Goal: Information Seeking & Learning: Learn about a topic

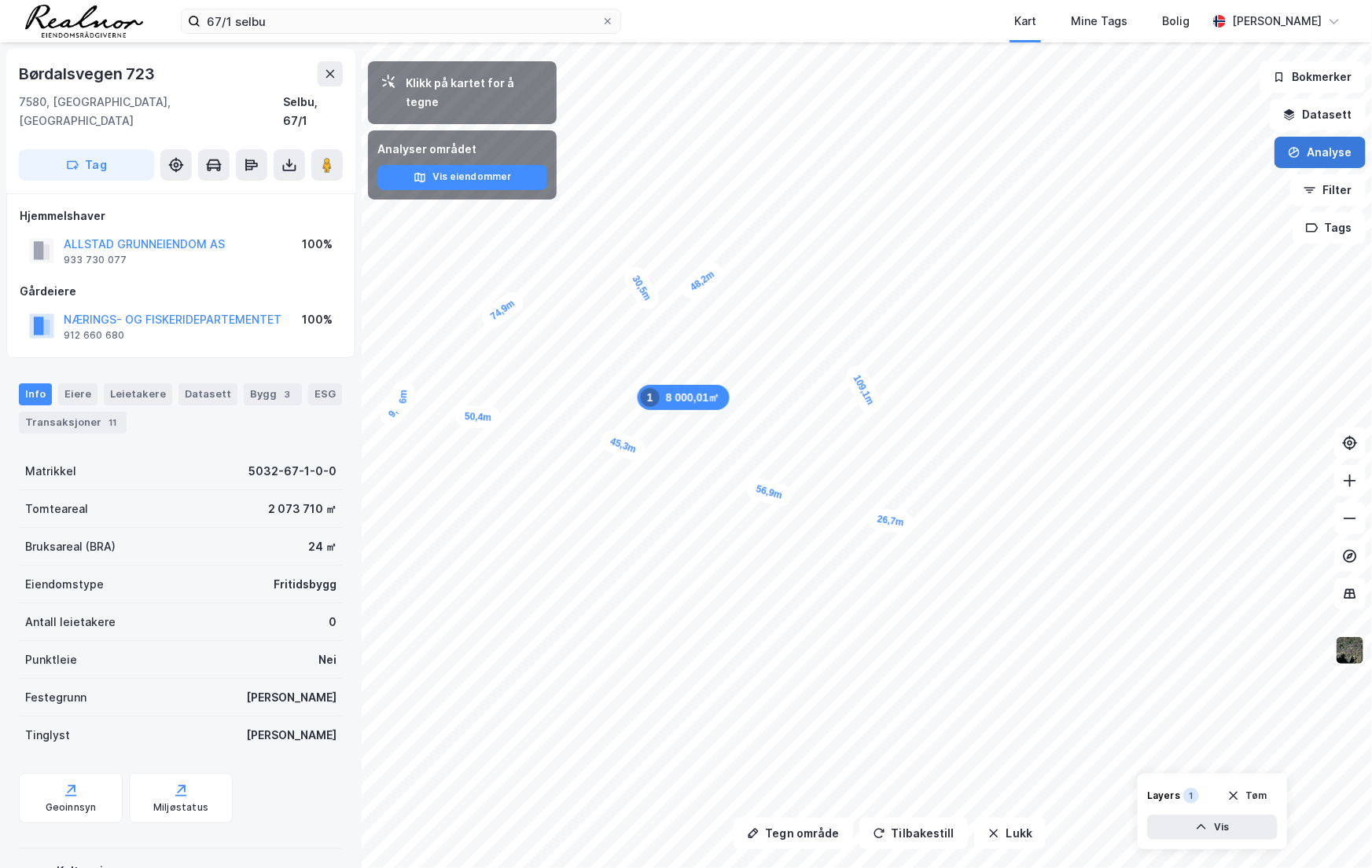
click at [1321, 157] on button "Analyse" at bounding box center [1320, 152] width 91 height 32
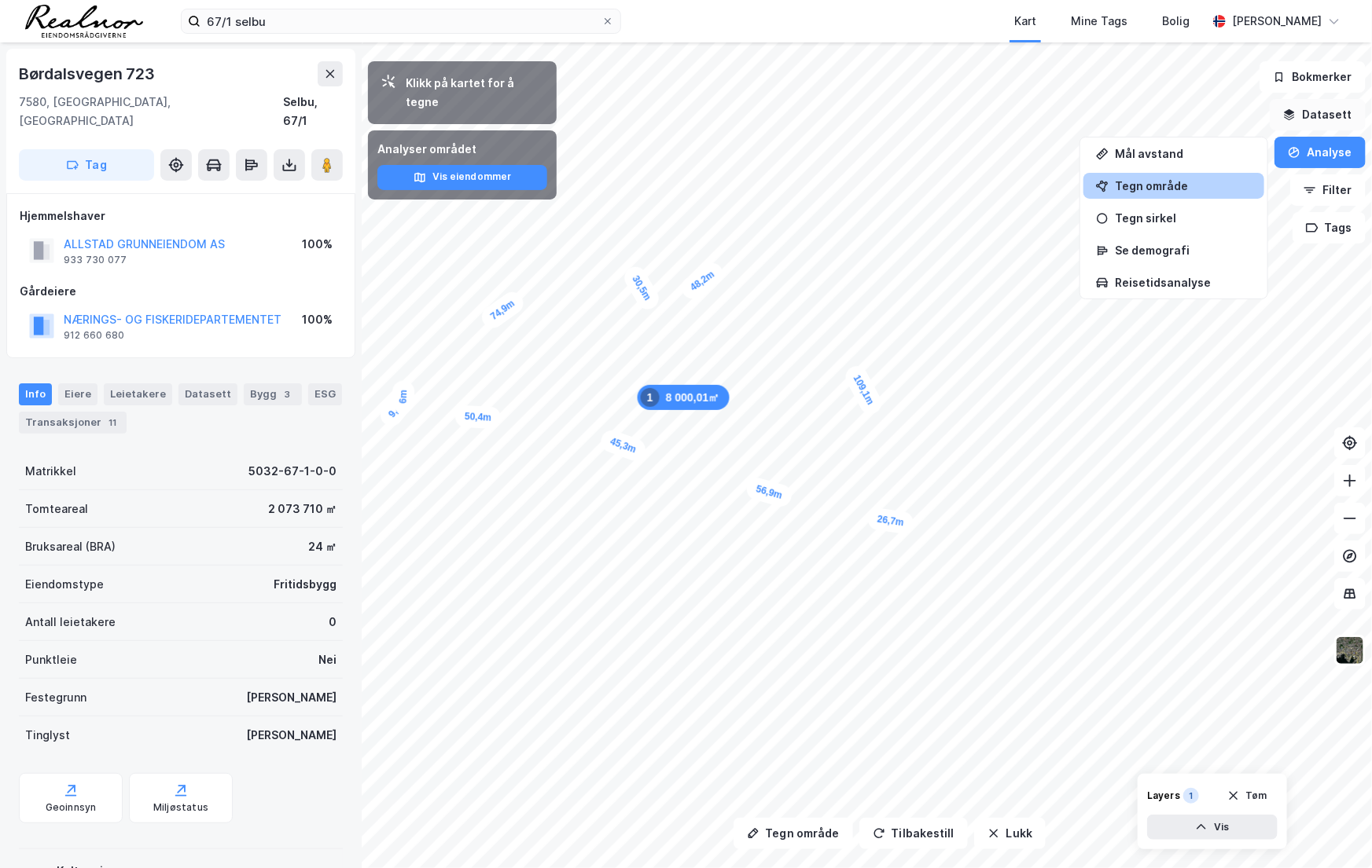
click at [1314, 112] on button "Datasett" at bounding box center [1317, 115] width 96 height 32
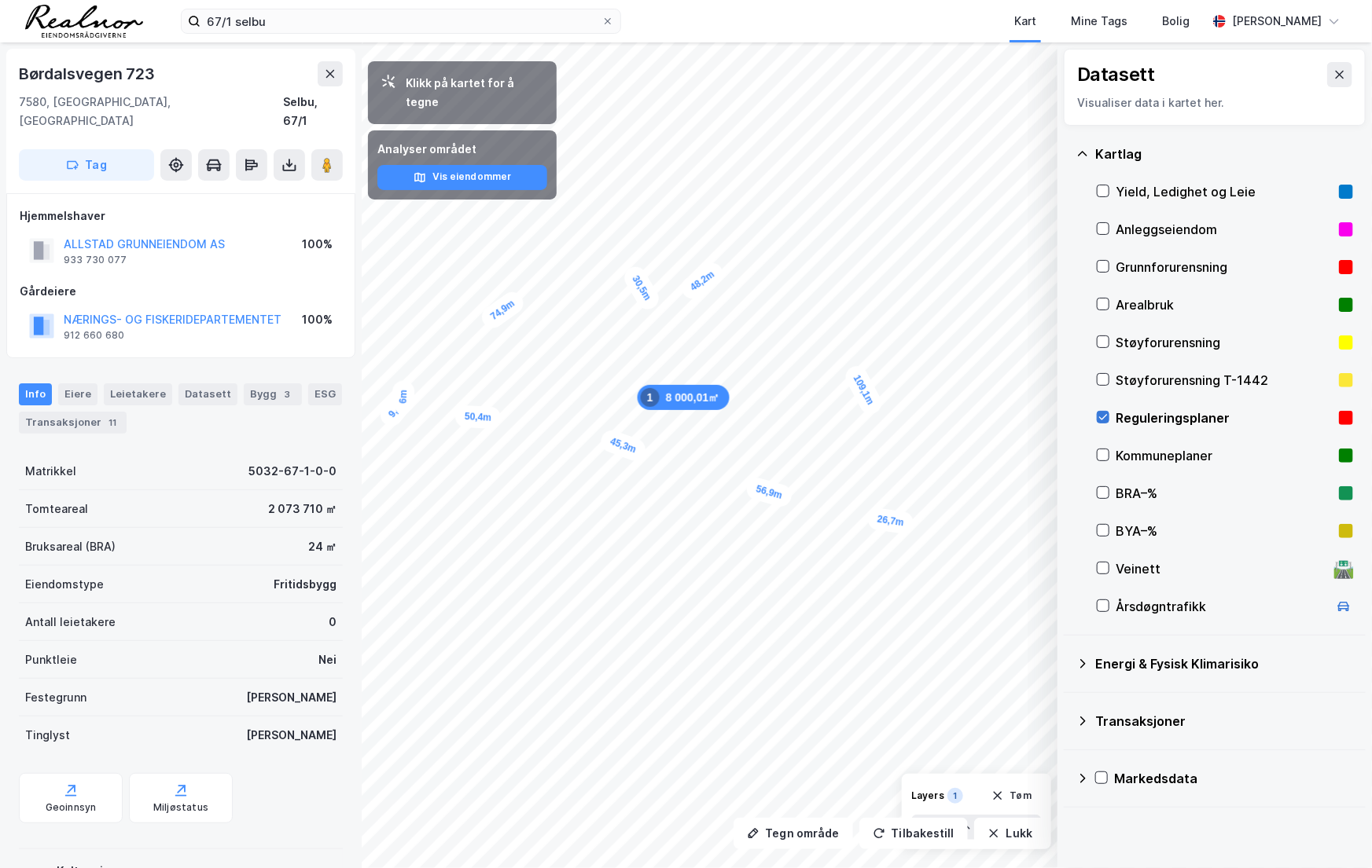
click at [1105, 417] on icon at bounding box center [1102, 417] width 11 height 11
click at [1333, 74] on icon at bounding box center [1339, 74] width 13 height 13
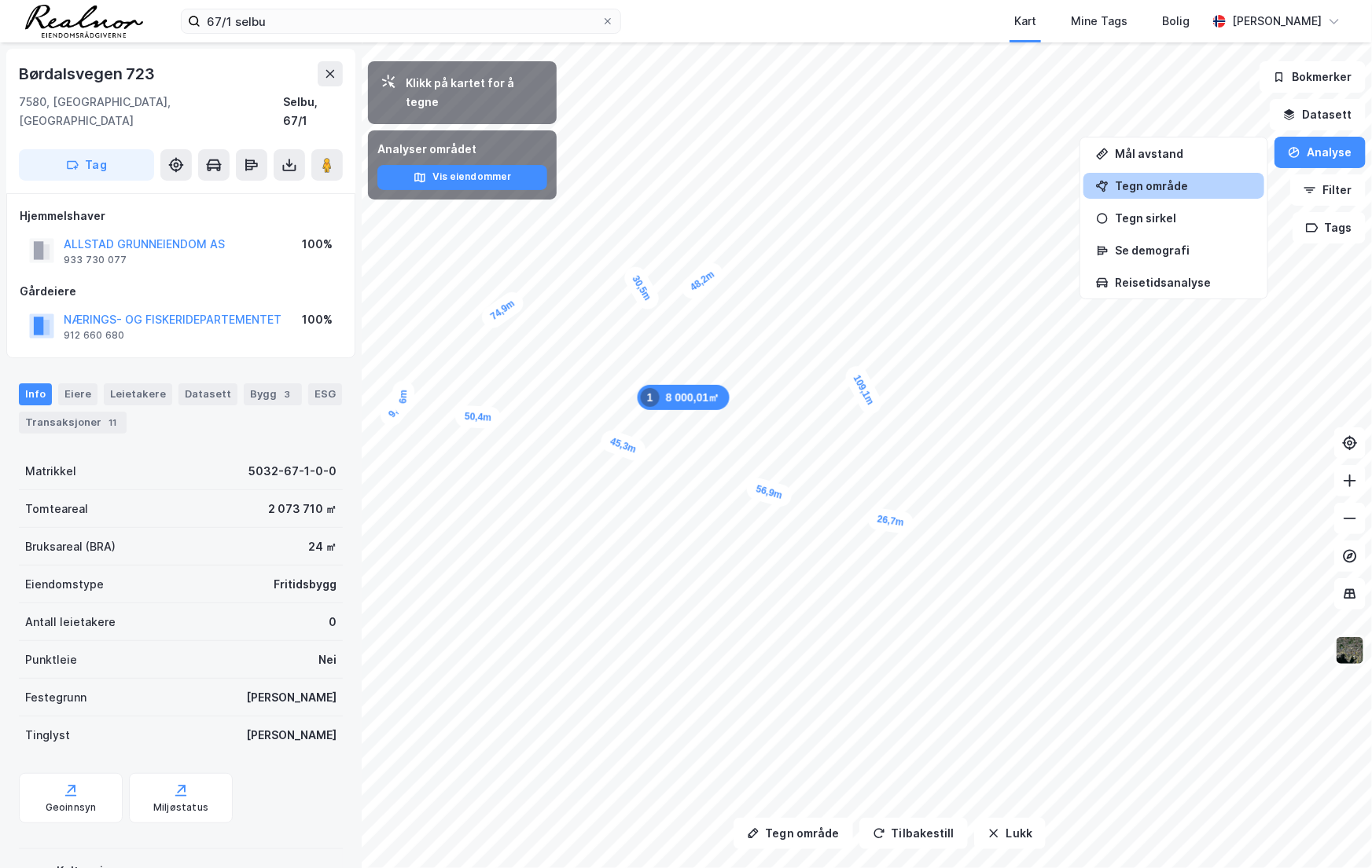
click at [1359, 652] on img at bounding box center [1350, 651] width 30 height 30
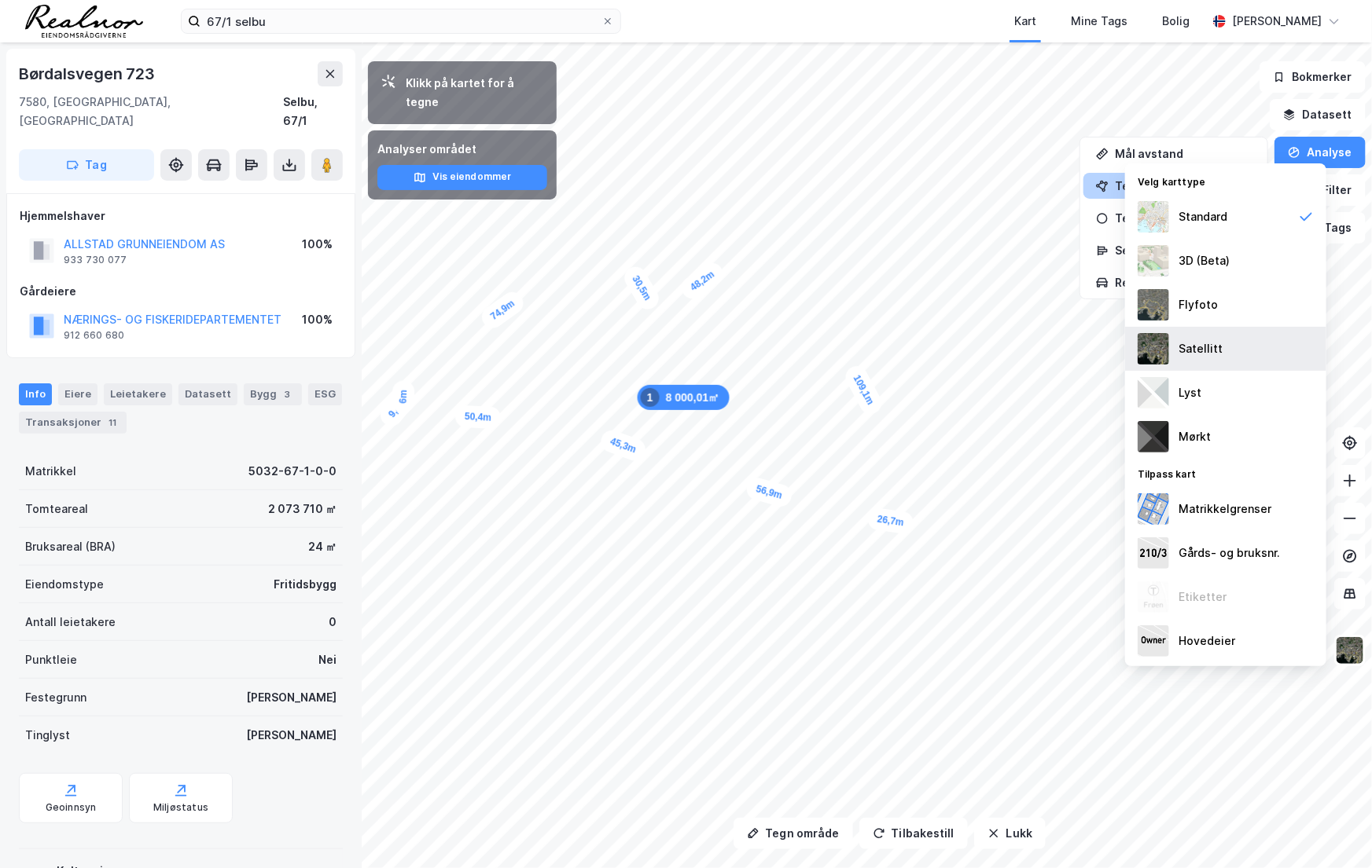
click at [1240, 346] on div "Satellitt" at bounding box center [1226, 348] width 201 height 44
